Goal: Task Accomplishment & Management: Manage account settings

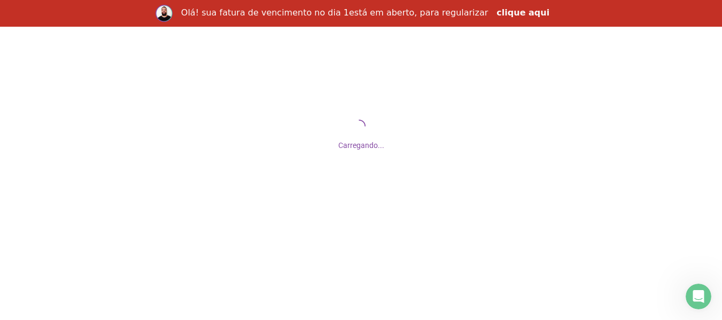
click at [522, 16] on link "clique aqui" at bounding box center [522, 13] width 53 height 12
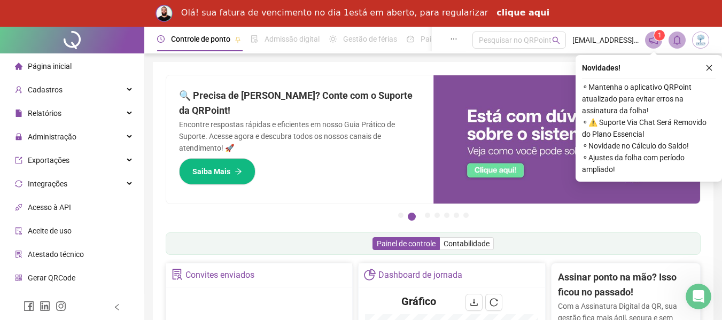
click at [503, 17] on link "clique aqui" at bounding box center [522, 13] width 53 height 12
click at [697, 302] on icon "Abertura do Messenger da Intercom" at bounding box center [697, 295] width 18 height 18
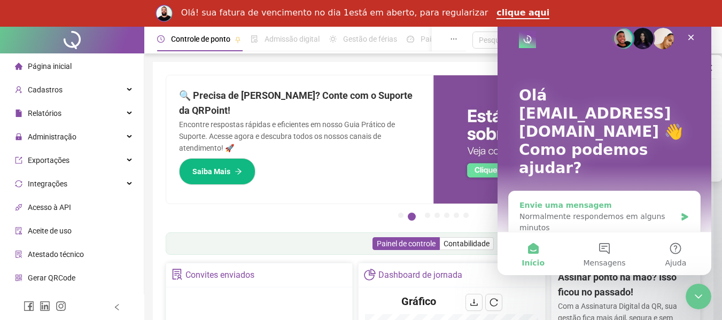
click at [665, 211] on div "Normalmente respondemos em alguns minutos" at bounding box center [597, 222] width 157 height 22
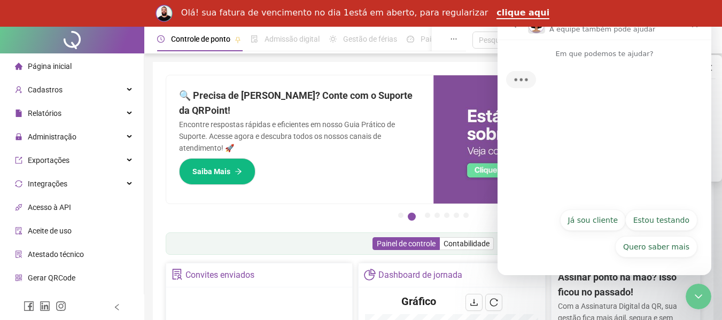
click at [620, 224] on button "Já sou cliente" at bounding box center [593, 219] width 66 height 21
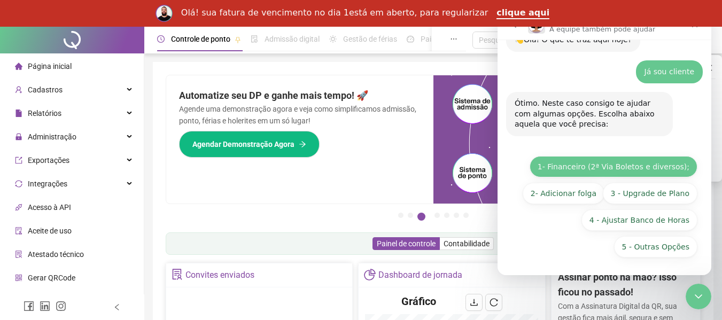
click at [605, 168] on button "1- Financeiro (2ª Via Boletos e diversos);" at bounding box center [614, 166] width 168 height 21
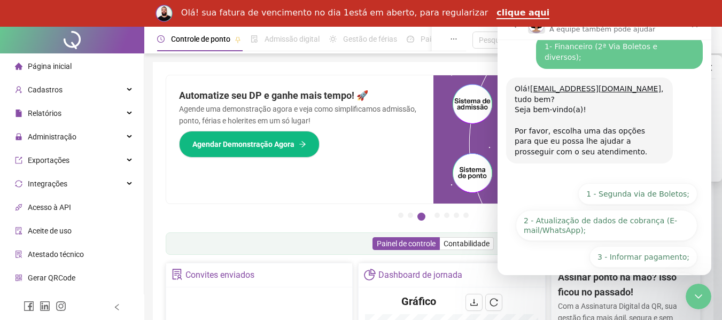
scroll to position [169, 0]
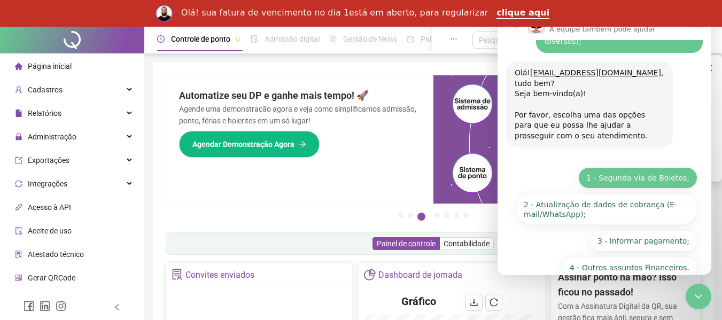
click at [642, 167] on button "1 - Segunda via de Boletos;" at bounding box center [637, 177] width 119 height 21
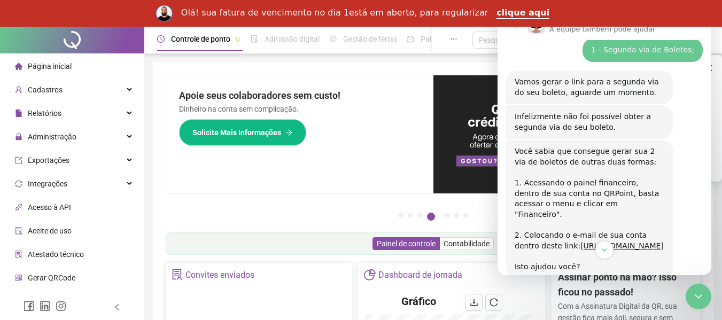
scroll to position [340, 0]
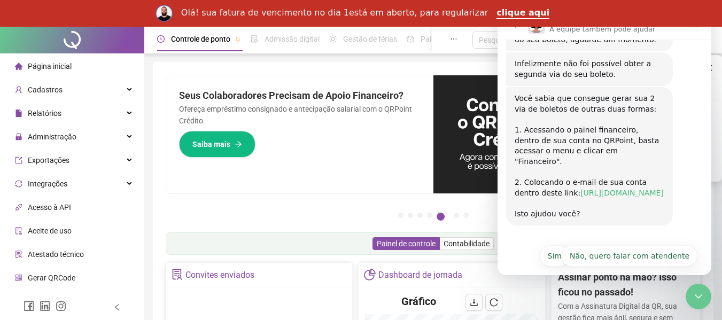
click at [587, 189] on link "https://assina102899.superlogica.net/clients/areadocliente/cobranca/index" at bounding box center [621, 193] width 83 height 9
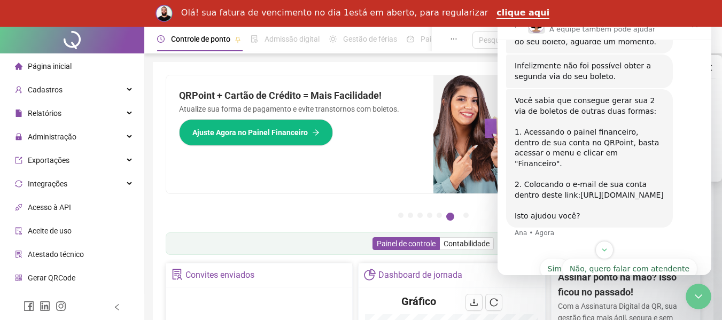
scroll to position [351, 0]
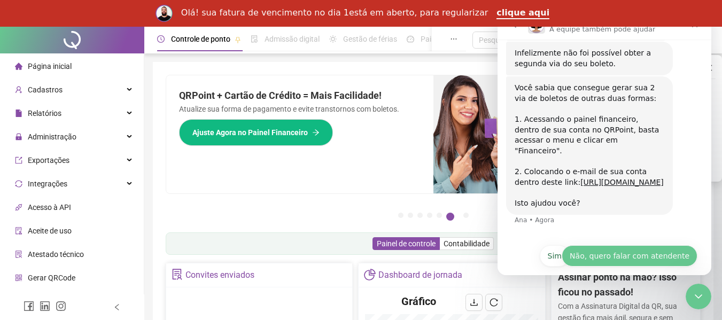
click at [640, 251] on button "Não, quero falar com atendente" at bounding box center [630, 255] width 136 height 21
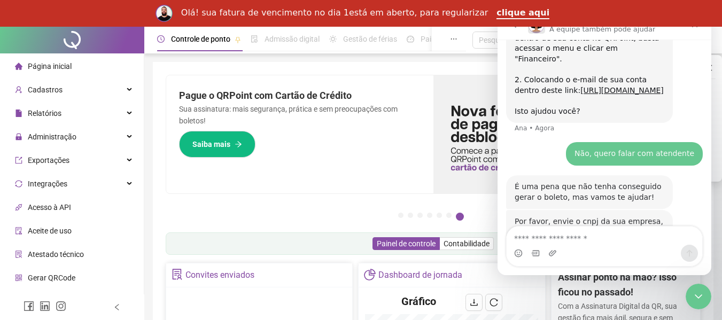
scroll to position [481, 0]
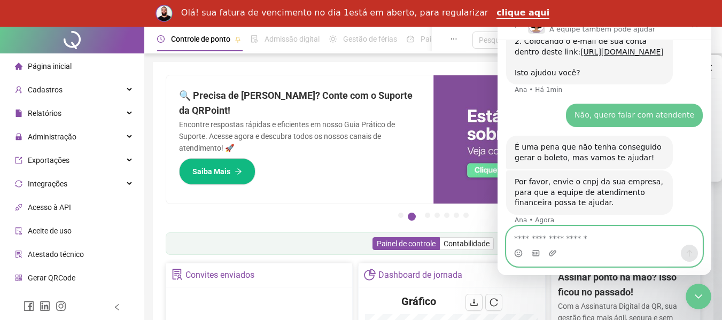
paste textarea "**********"
type textarea "**********"
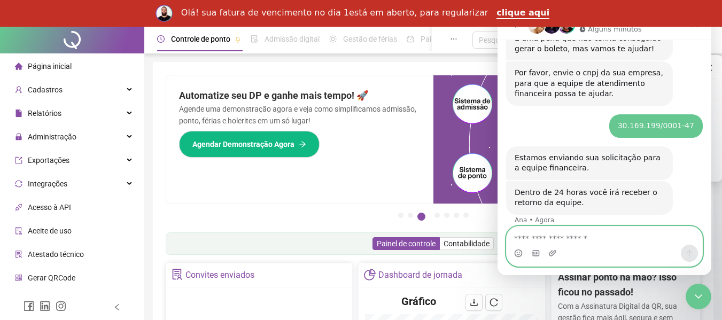
scroll to position [620, 0]
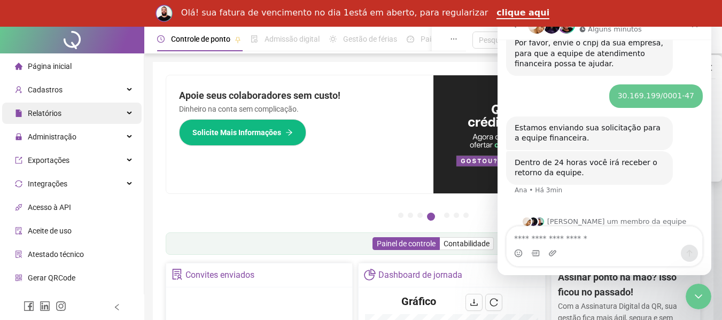
click at [38, 113] on span "Relatórios" at bounding box center [45, 113] width 34 height 9
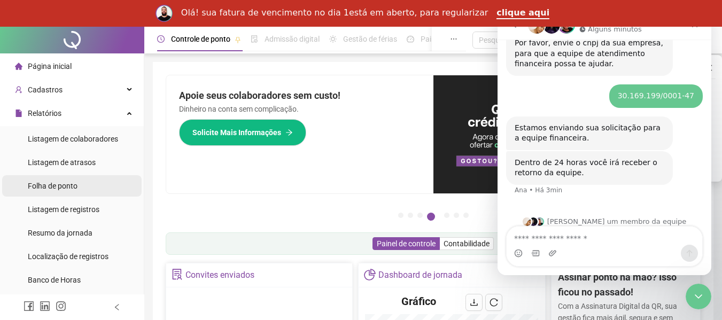
click at [59, 183] on span "Folha de ponto" at bounding box center [53, 186] width 50 height 9
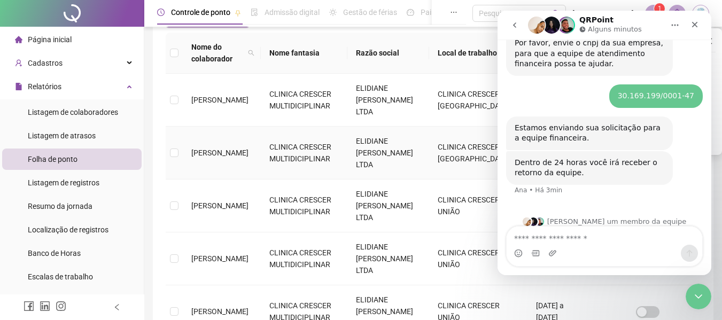
scroll to position [59, 0]
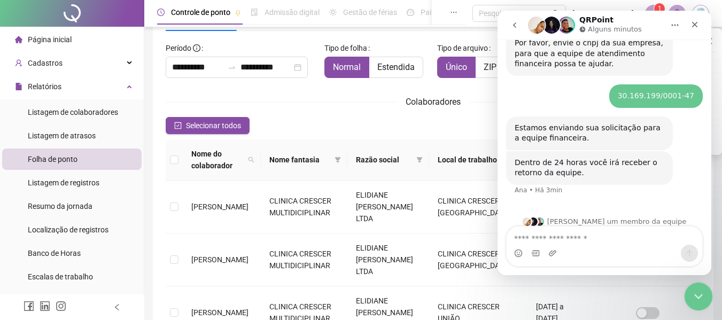
drag, startPoint x: 712, startPoint y: 301, endPoint x: 19, endPoint y: 19, distance: 748.5
click at [712, 261] on body "**********" at bounding box center [361, 101] width 722 height 320
click at [703, 302] on div "Encerramento do Messenger da Intercom" at bounding box center [697, 295] width 26 height 26
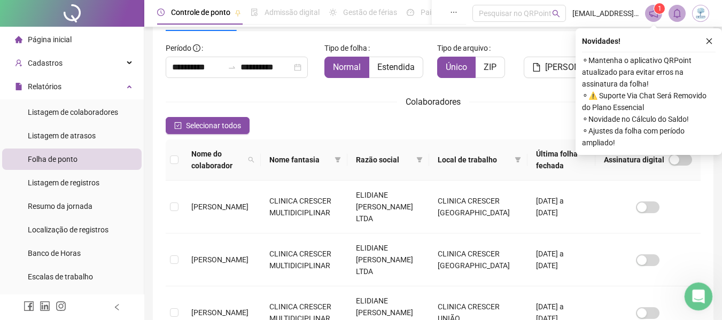
scroll to position [609, 0]
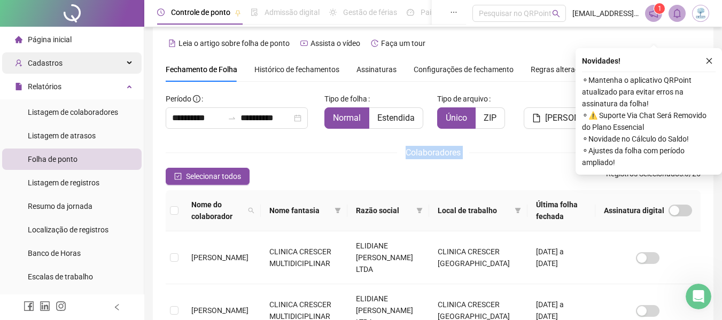
scroll to position [0, 0]
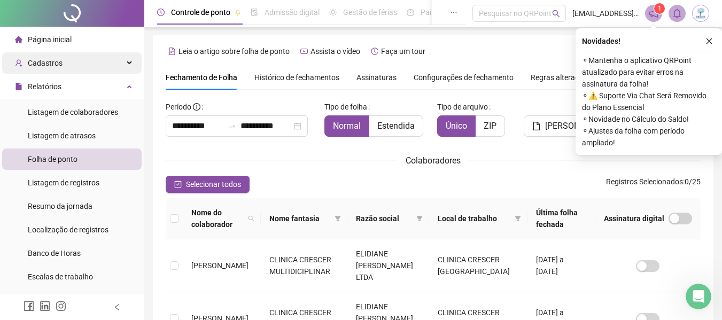
click at [92, 64] on div "Cadastros" at bounding box center [71, 62] width 139 height 21
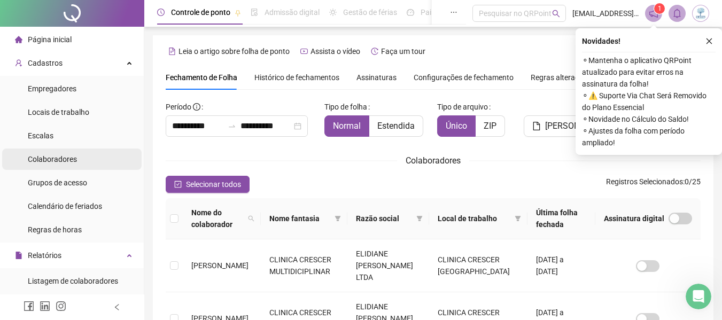
click at [63, 153] on div "Colaboradores" at bounding box center [52, 159] width 49 height 21
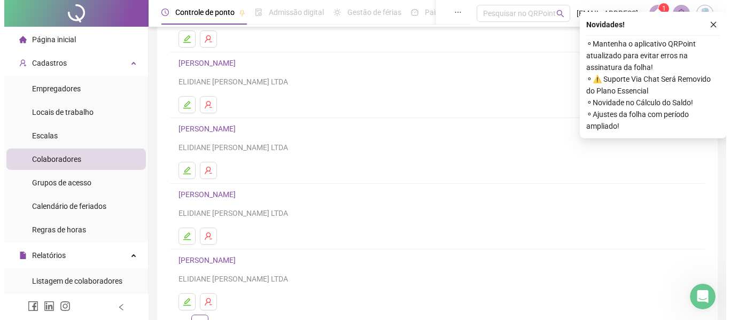
scroll to position [107, 0]
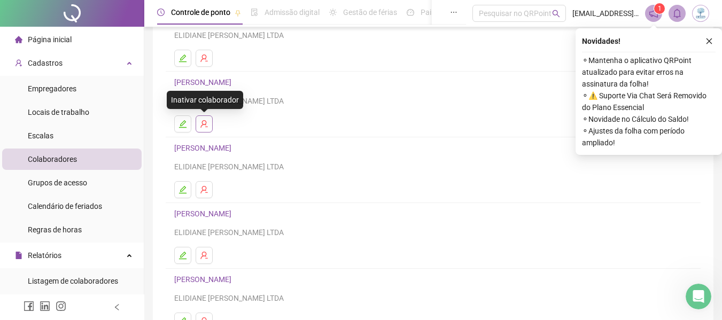
click at [207, 123] on icon "user-delete" at bounding box center [204, 124] width 9 height 9
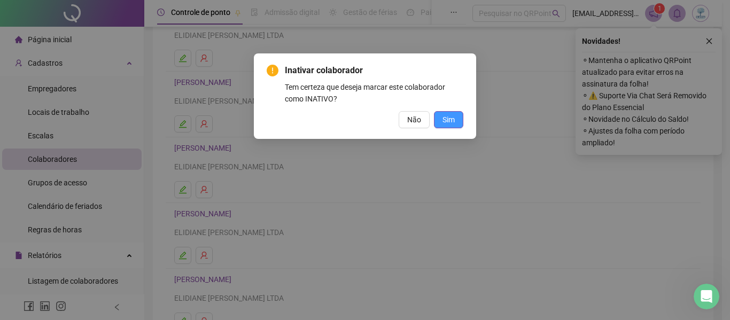
click at [444, 116] on span "Sim" at bounding box center [448, 120] width 12 height 12
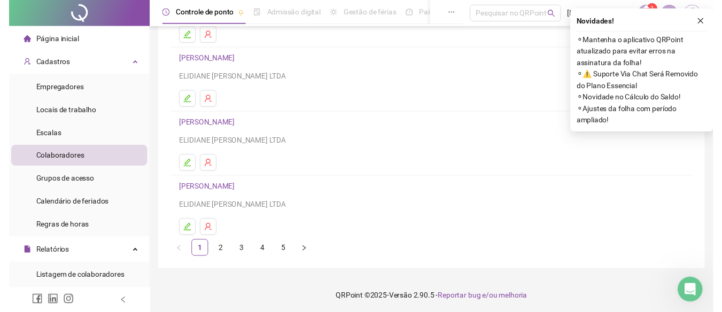
scroll to position [609, 0]
